Goal: Task Accomplishment & Management: Use online tool/utility

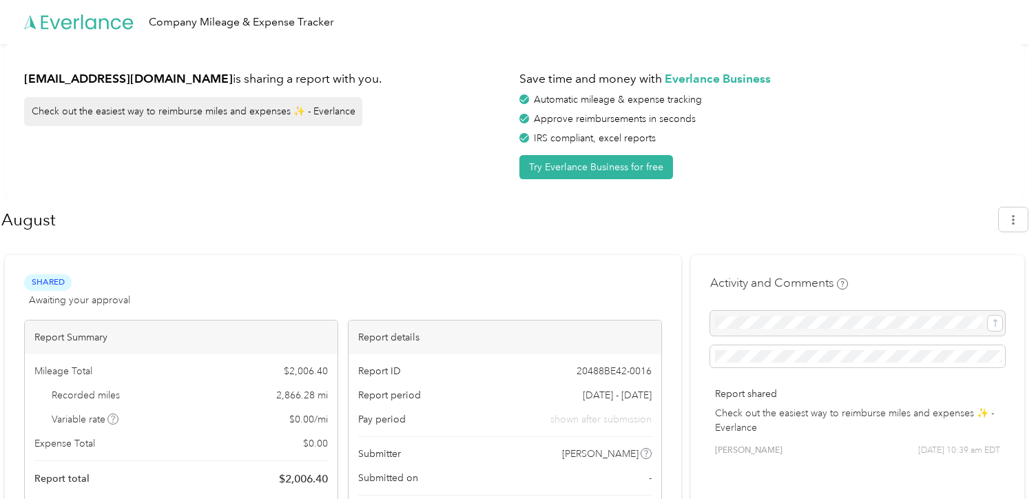
click at [101, 23] on icon at bounding box center [79, 22] width 110 height 79
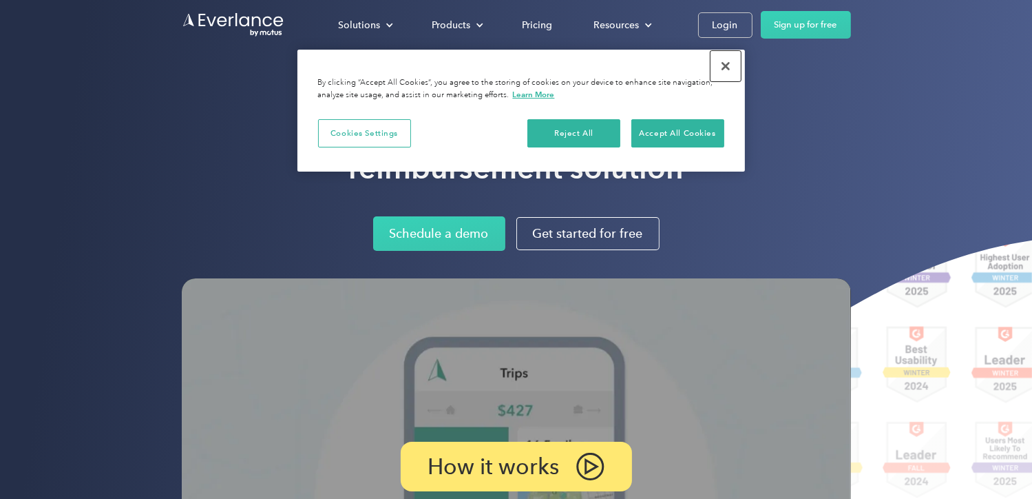
click at [725, 63] on button "Close" at bounding box center [726, 66] width 30 height 30
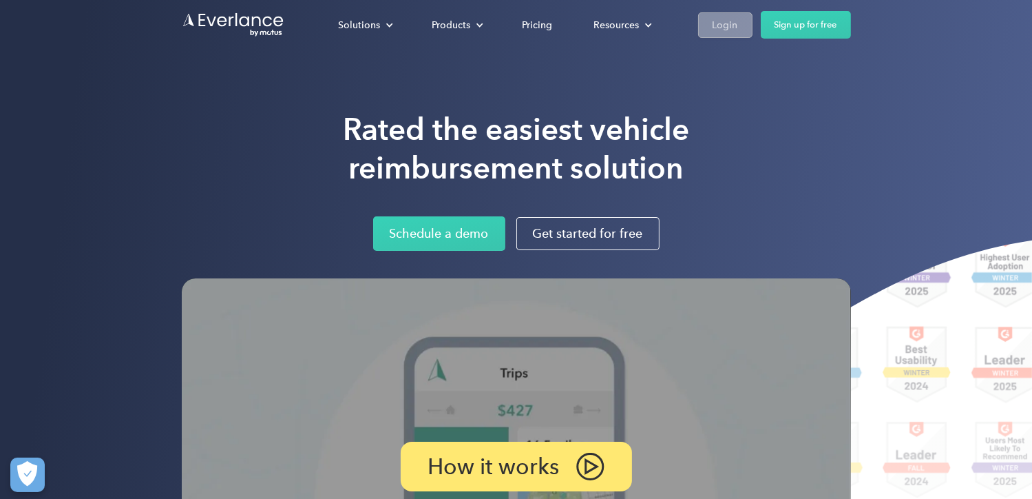
click at [729, 30] on div "Login" at bounding box center [725, 25] width 25 height 17
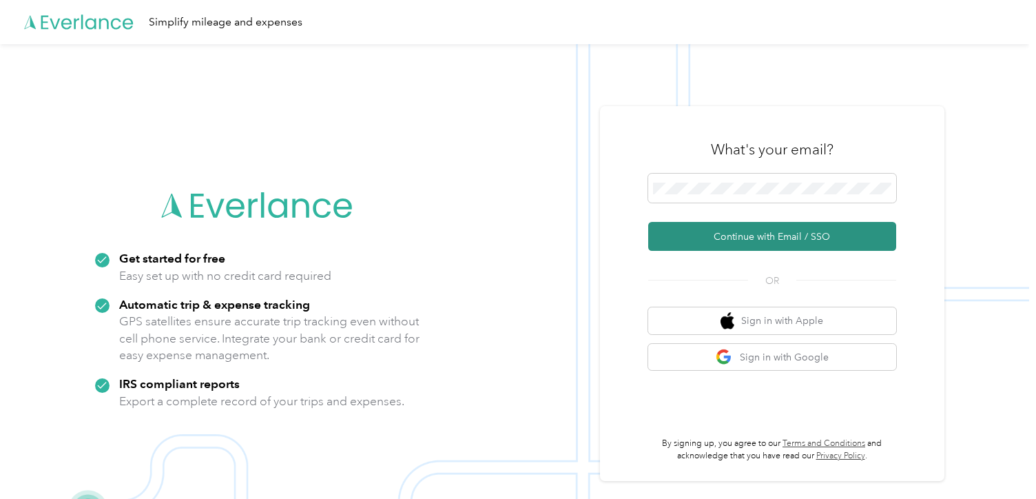
click at [734, 240] on button "Continue with Email / SSO" at bounding box center [772, 236] width 248 height 29
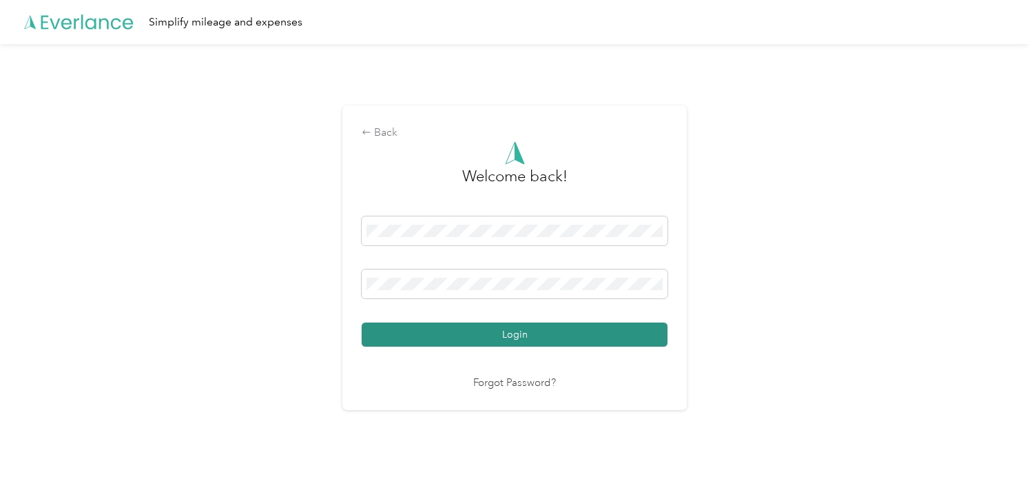
click at [554, 338] on button "Login" at bounding box center [515, 334] width 306 height 24
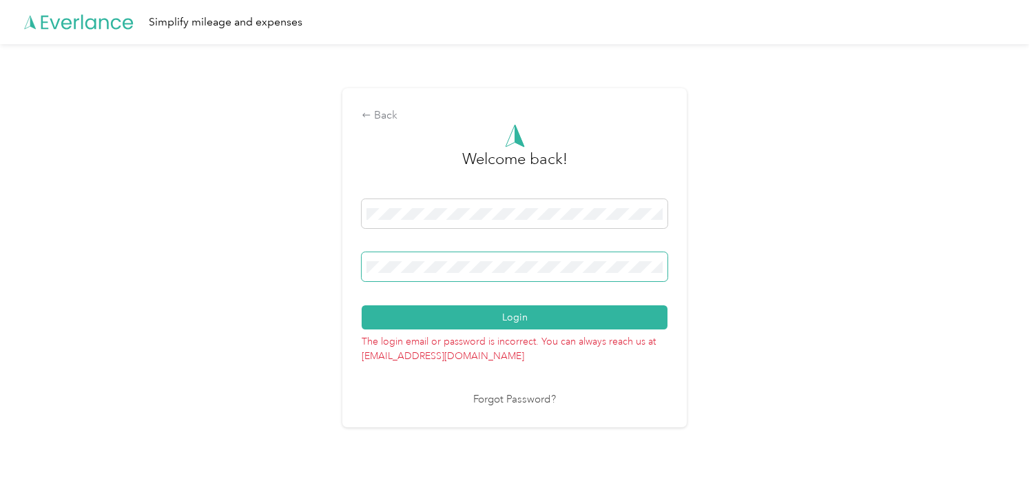
click at [362, 305] on button "Login" at bounding box center [515, 317] width 306 height 24
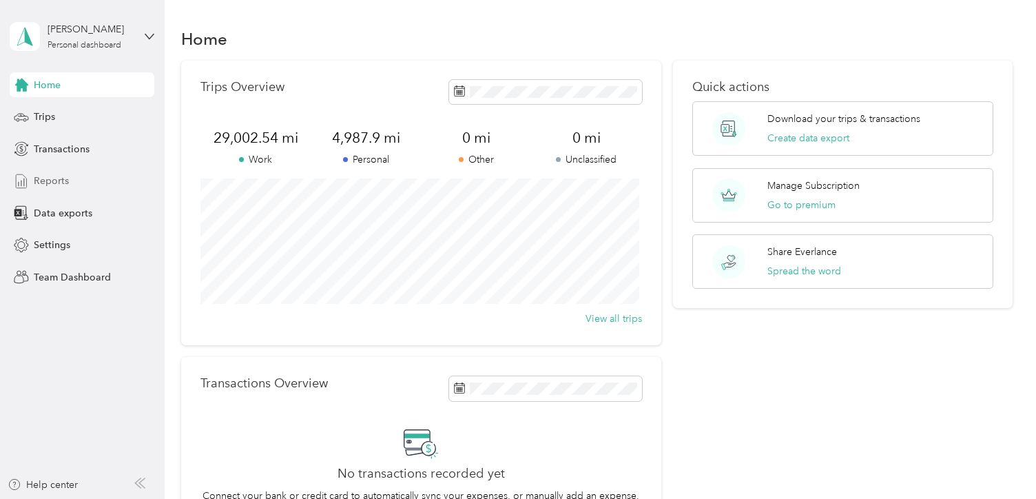
click at [54, 178] on span "Reports" at bounding box center [51, 181] width 35 height 14
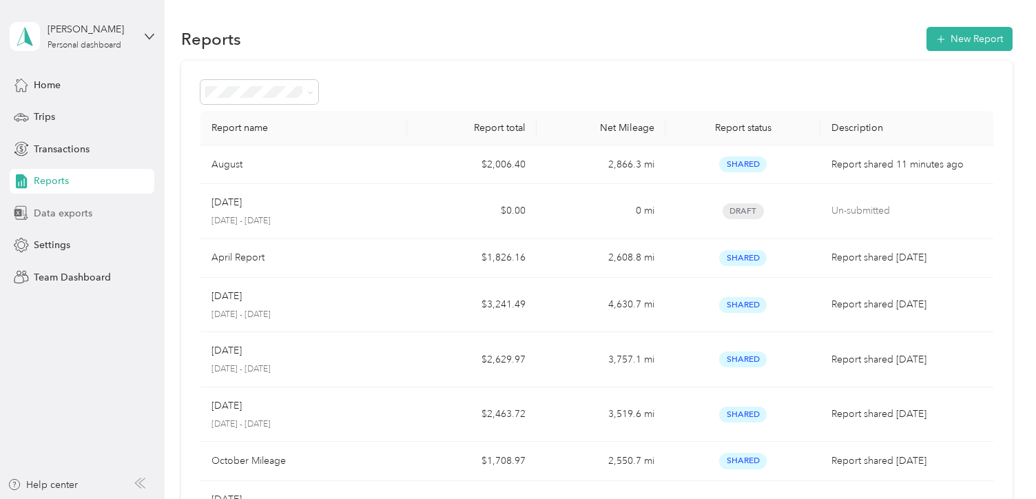
click at [51, 217] on span "Data exports" at bounding box center [63, 213] width 59 height 14
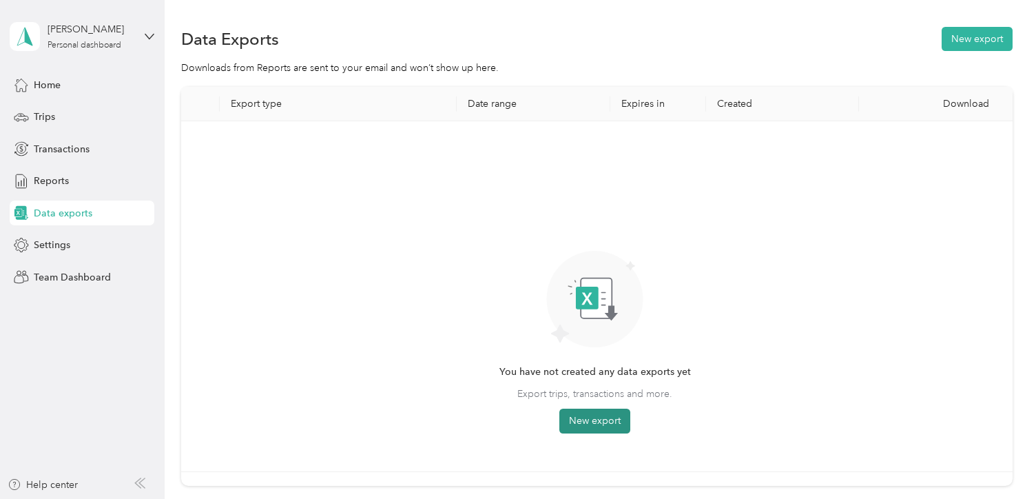
click at [600, 424] on button "New export" at bounding box center [594, 420] width 71 height 25
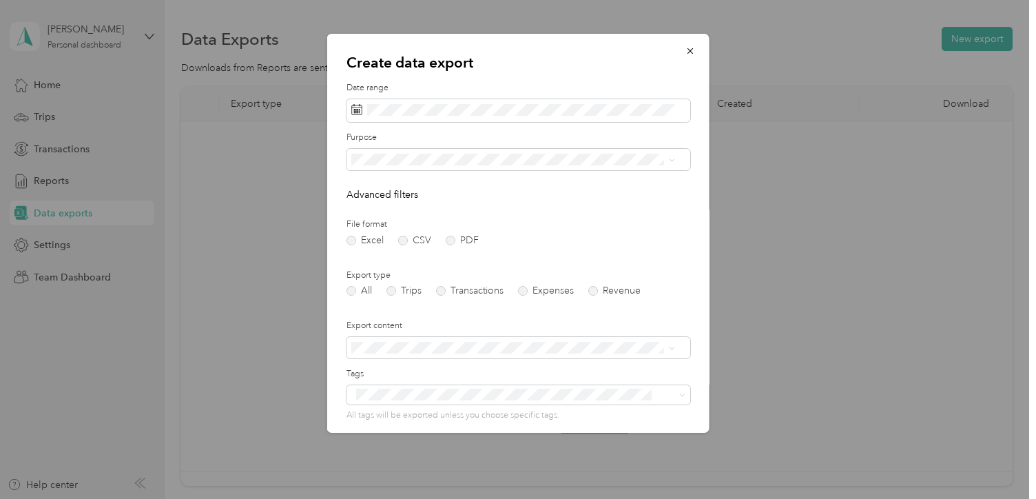
click at [384, 282] on li "ScentRenu" at bounding box center [512, 273] width 333 height 24
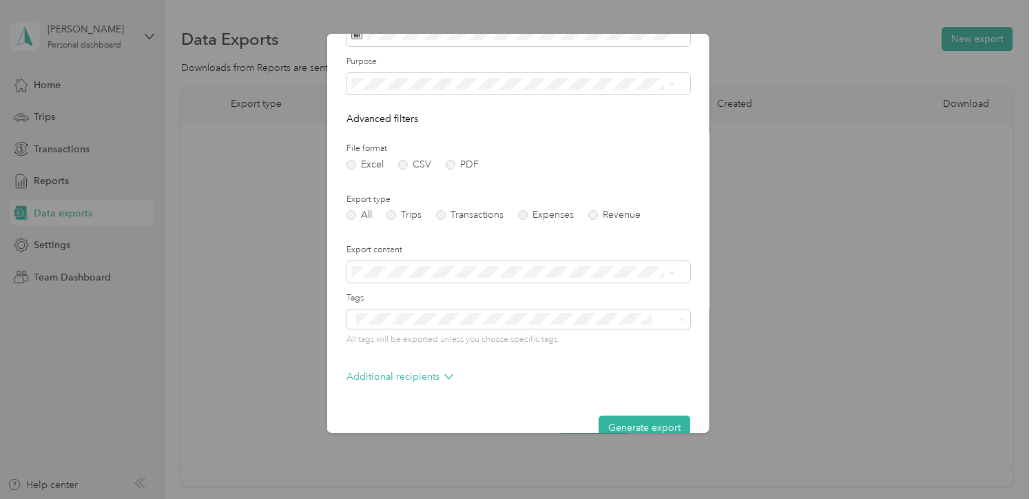
scroll to position [74, 0]
click at [389, 215] on label "Trips" at bounding box center [403, 216] width 35 height 10
click at [451, 169] on label "PDF" at bounding box center [462, 166] width 33 height 10
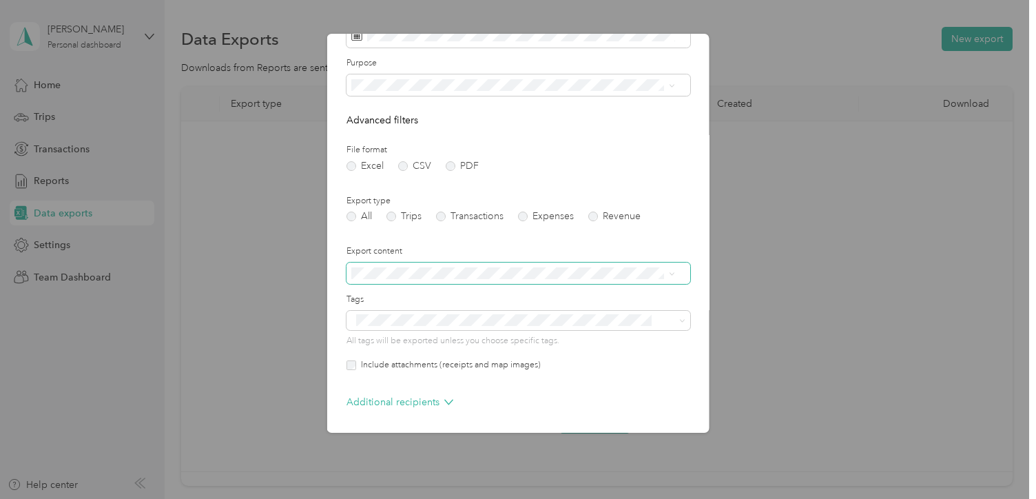
click at [337, 290] on div "Create data export Date range Purpose Advanced filters File format Excel CSV PD…" at bounding box center [518, 233] width 382 height 399
click at [482, 280] on span at bounding box center [518, 273] width 344 height 22
click at [458, 304] on ol "Summary only Summary and full trips list" at bounding box center [512, 308] width 333 height 48
click at [447, 294] on div "Summary only" at bounding box center [513, 291] width 314 height 14
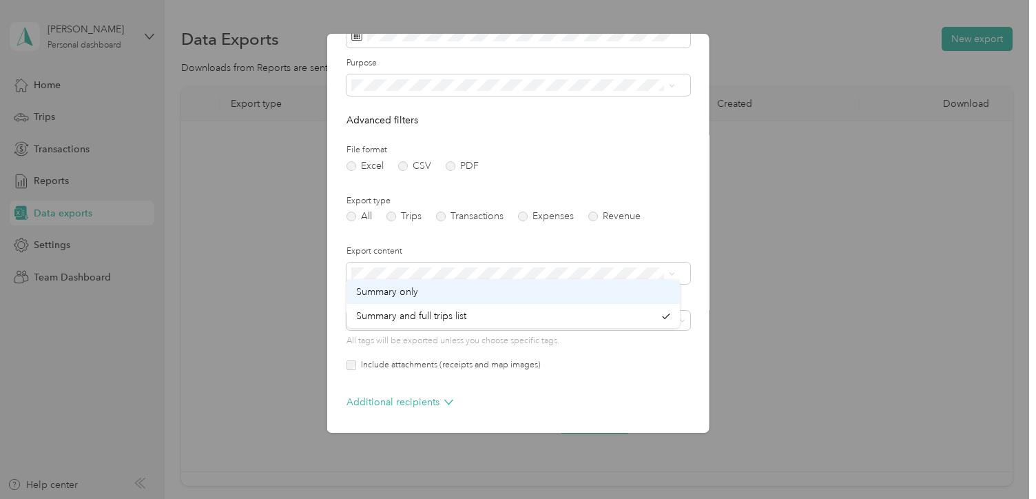
scroll to position [63, 0]
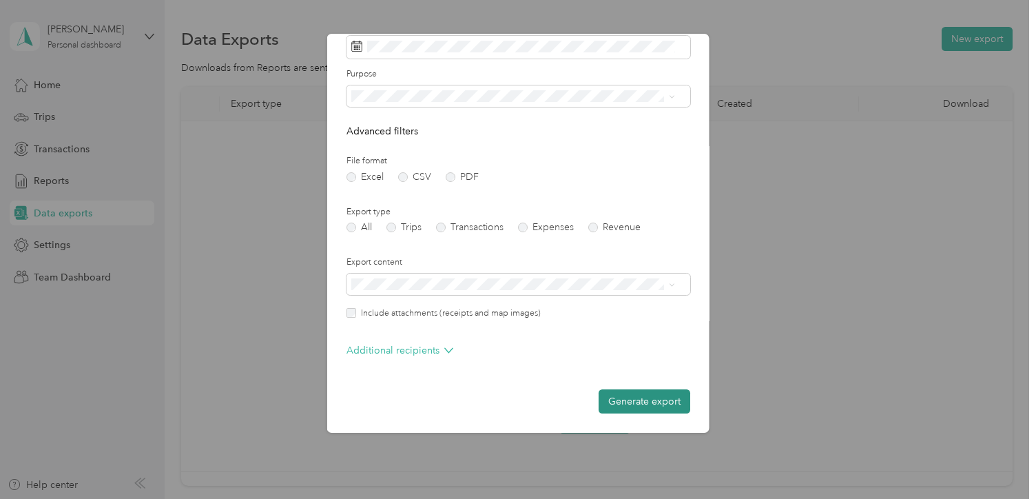
click at [638, 402] on button "Generate export" at bounding box center [644, 401] width 92 height 24
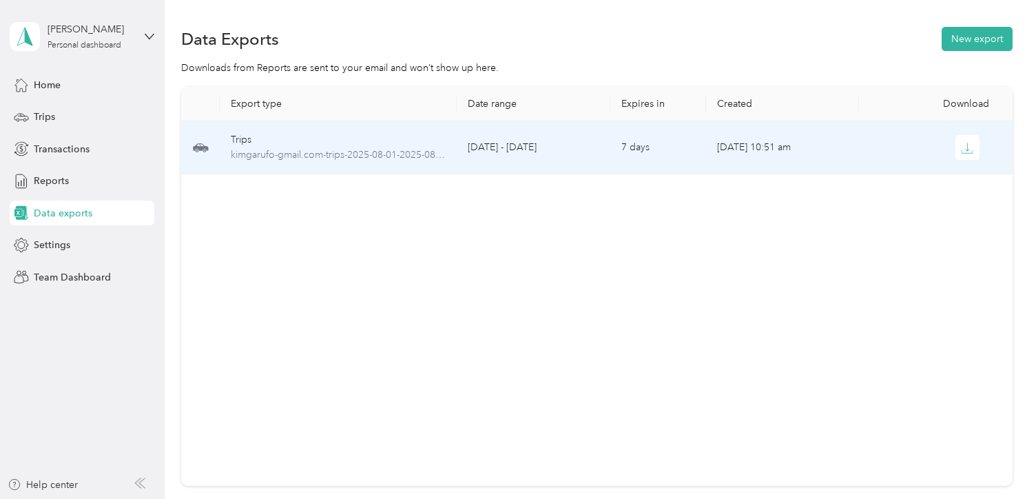
click at [759, 144] on td "Aug 31, 2025, 10:51 am" at bounding box center [782, 147] width 153 height 53
click at [968, 143] on icon "button" at bounding box center [967, 148] width 12 height 12
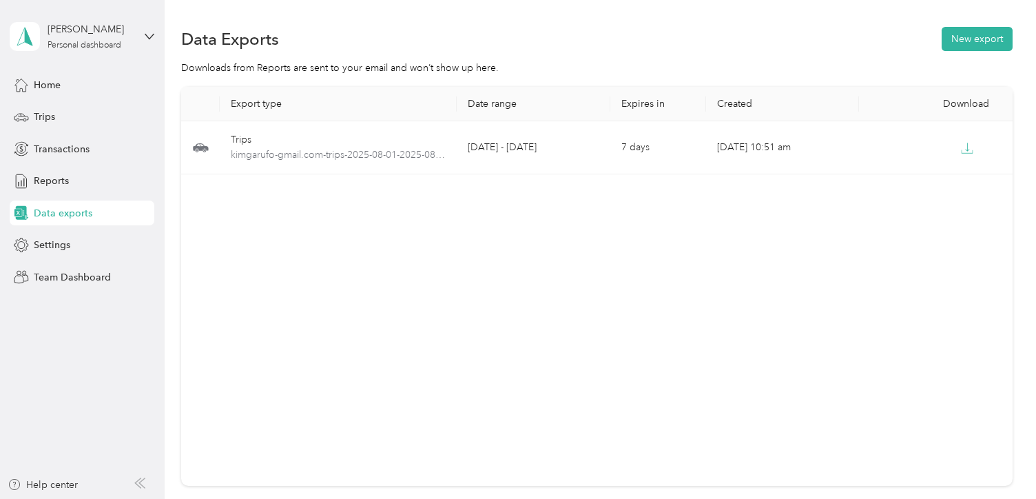
click at [80, 213] on span "Data exports" at bounding box center [63, 213] width 59 height 14
click at [961, 34] on button "New export" at bounding box center [976, 39] width 71 height 24
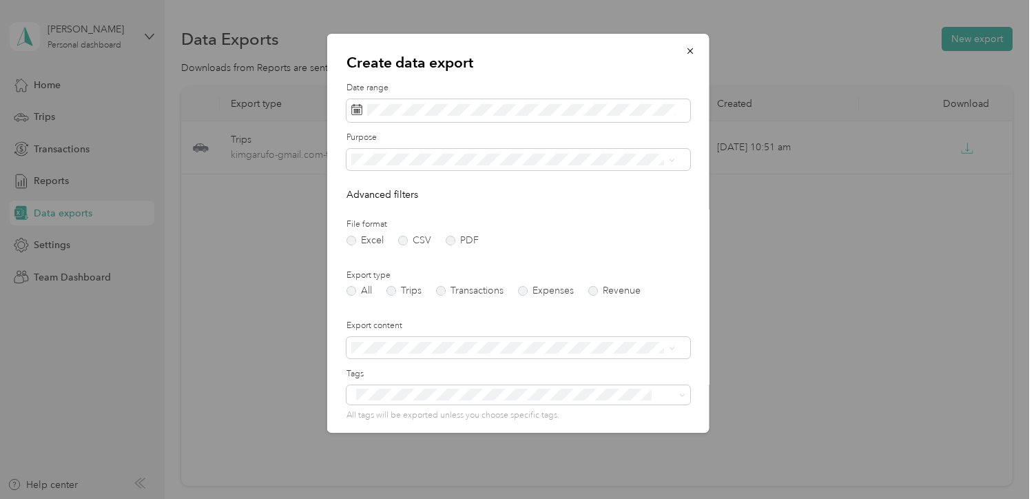
click at [376, 276] on span "ScentRenu" at bounding box center [379, 273] width 46 height 12
click at [449, 240] on label "PDF" at bounding box center [462, 241] width 33 height 10
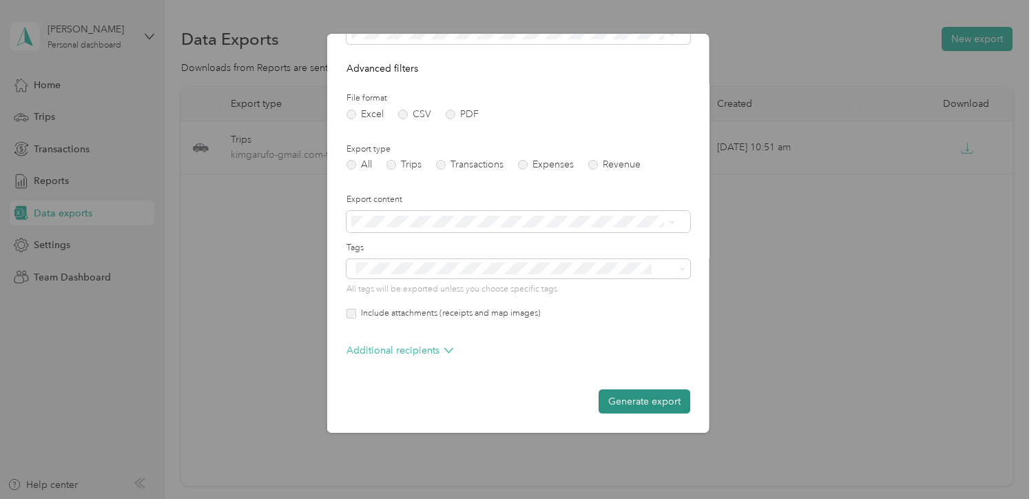
click at [631, 395] on button "Generate export" at bounding box center [644, 401] width 92 height 24
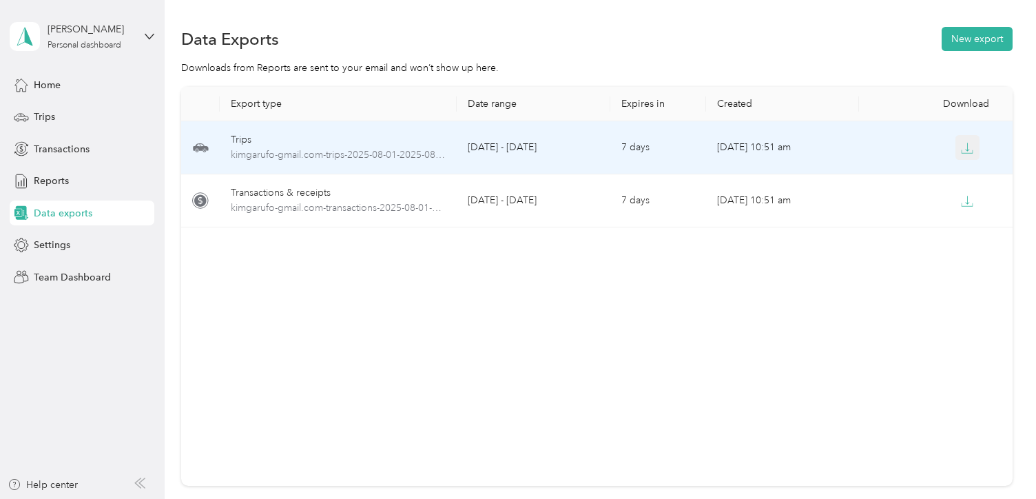
click at [968, 144] on icon "button" at bounding box center [967, 148] width 12 height 12
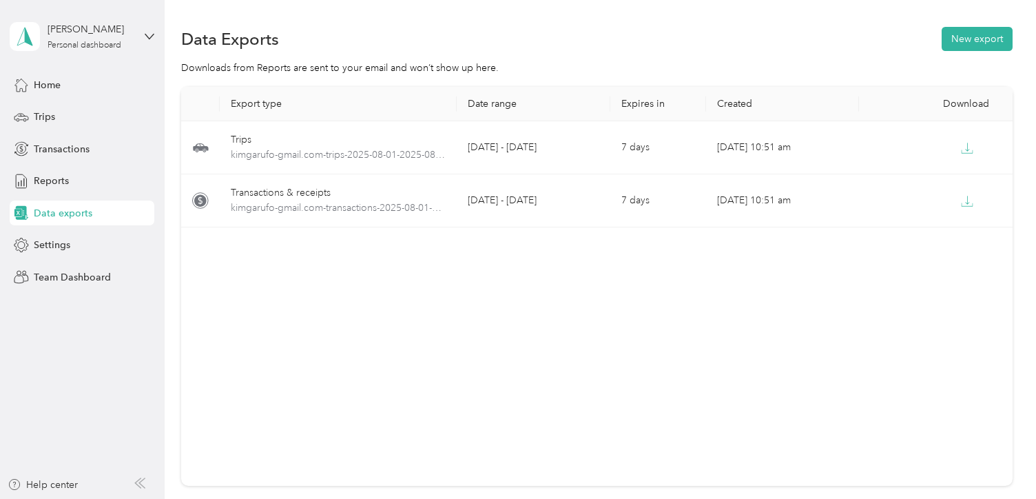
click at [143, 38] on div "Kimberly Garufo Personal dashboard" at bounding box center [82, 36] width 145 height 48
click at [49, 114] on div "Log out" at bounding box center [154, 105] width 271 height 24
